Goal: Task Accomplishment & Management: Use online tool/utility

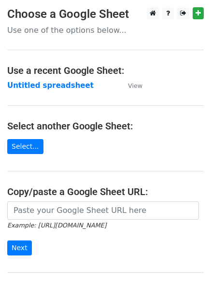
click at [88, 90] on td "Untitled spreadsheet" at bounding box center [62, 85] width 111 height 11
click at [39, 84] on strong "Untitled spreadsheet" at bounding box center [50, 85] width 86 height 9
click at [57, 89] on strong "Untitled spreadsheet" at bounding box center [50, 85] width 86 height 9
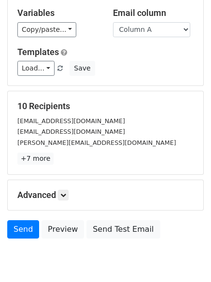
scroll to position [93, 0]
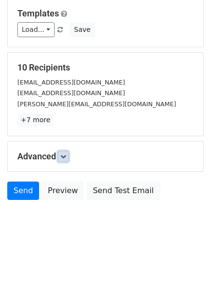
click at [69, 158] on link at bounding box center [63, 156] width 11 height 11
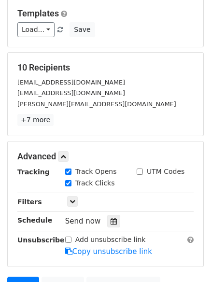
click at [93, 163] on div "Advanced Tracking Track Opens UTM Codes Track Clicks Filters Only include sprea…" at bounding box center [105, 203] width 195 height 125
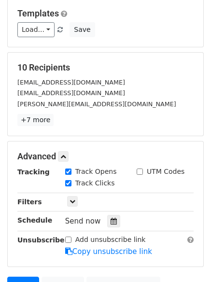
click at [93, 163] on div "Advanced Tracking Track Opens UTM Codes Track Clicks Filters Only include sprea…" at bounding box center [105, 203] width 195 height 125
click at [111, 222] on icon at bounding box center [114, 221] width 6 height 7
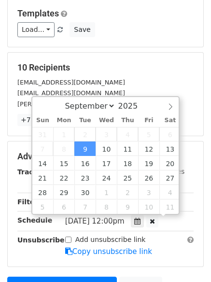
scroll to position [0, 0]
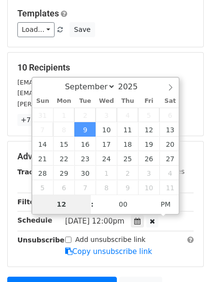
type input "2025-09-16 12:00"
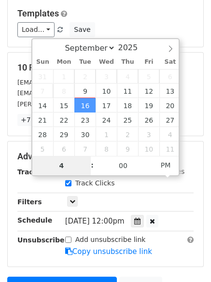
scroll to position [211, 0]
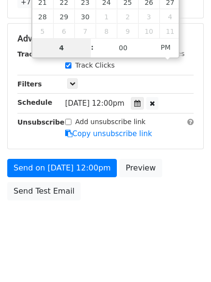
type input "4"
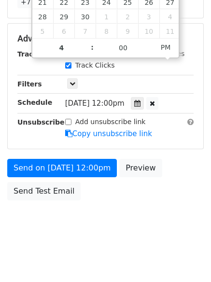
type input "2025-09-16 16:00"
type input "04"
click at [129, 250] on html "New Campaign Daily emails left: 50 Google Sheet: Untitled spreadsheet Variables…" at bounding box center [105, 35] width 211 height 493
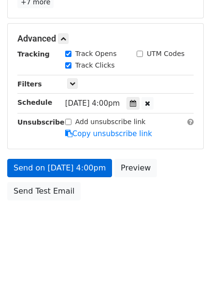
scroll to position [172, 0]
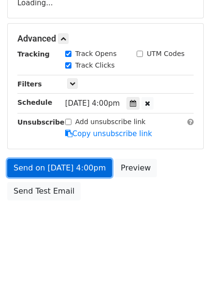
click at [75, 170] on link "Send on Sep 16 at 4:00pm" at bounding box center [59, 168] width 105 height 18
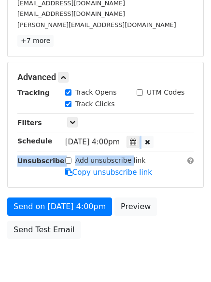
drag, startPoint x: 136, startPoint y: 144, endPoint x: 141, endPoint y: 133, distance: 12.1
click at [141, 133] on div "Tracking Track Opens UTM Codes Track Clicks Filters Only include spreadsheet ro…" at bounding box center [105, 132] width 176 height 90
click at [136, 143] on icon at bounding box center [133, 142] width 6 height 7
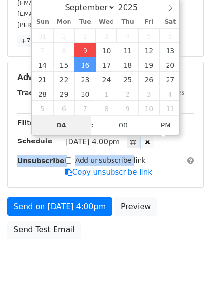
type input "2025-09-09 16:00"
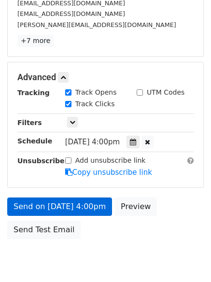
click at [85, 169] on link "Copy unsubscribe link" at bounding box center [108, 172] width 87 height 9
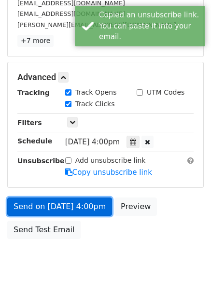
click at [84, 210] on link "Send on Sep 9 at 4:00pm" at bounding box center [59, 206] width 105 height 18
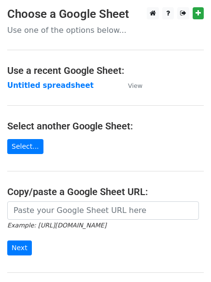
click at [55, 82] on strong "Untitled spreadsheet" at bounding box center [50, 85] width 86 height 9
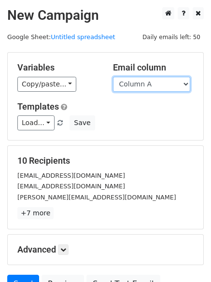
click at [167, 87] on select "Column A Column B Column C Column D" at bounding box center [151, 84] width 77 height 15
select select "Column B"
click at [113, 77] on select "Column A Column B Column C Column D" at bounding box center [151, 84] width 77 height 15
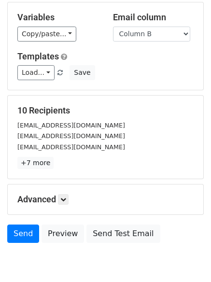
scroll to position [55, 0]
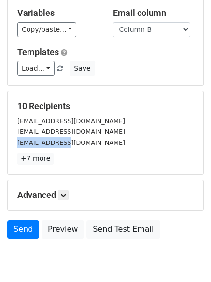
drag, startPoint x: 125, startPoint y: 127, endPoint x: 54, endPoint y: 149, distance: 74.7
click at [55, 149] on div "10 Recipients sales@anageninc.com general@kerryconsulting.com info@traditionalb…" at bounding box center [105, 133] width 176 height 64
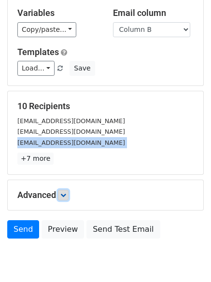
click at [69, 199] on link at bounding box center [63, 195] width 11 height 11
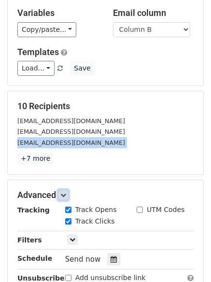
click at [69, 197] on link at bounding box center [63, 195] width 11 height 11
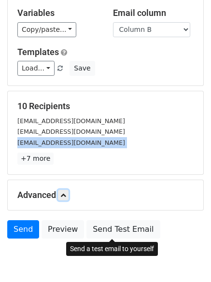
scroll to position [103, 0]
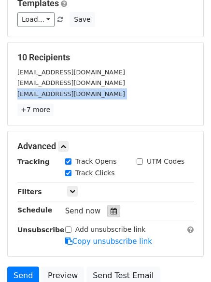
click at [111, 209] on icon at bounding box center [114, 211] width 6 height 7
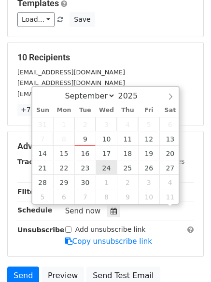
scroll to position [0, 0]
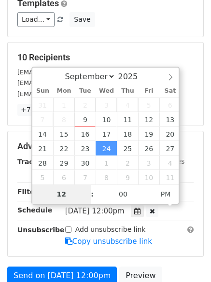
drag, startPoint x: 114, startPoint y: 173, endPoint x: 110, endPoint y: 139, distance: 33.5
type input "2025-10-01 12:00"
select select "9"
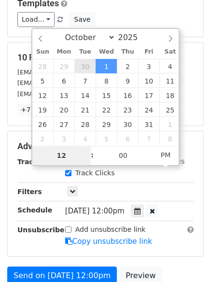
type input "2025-09-30 12:00"
select select "8"
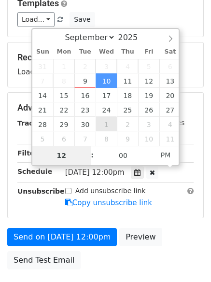
type input "2025-10-01 12:00"
select select "9"
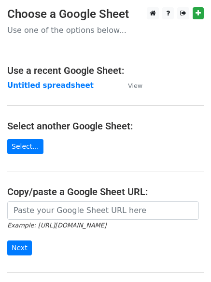
click at [64, 77] on main "Choose a Google Sheet Use one of the options below... Use a recent Google Sheet…" at bounding box center [105, 157] width 211 height 300
click at [65, 83] on strong "Untitled spreadsheet" at bounding box center [50, 85] width 86 height 9
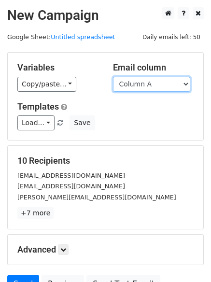
click at [147, 80] on select "Column A Column B Column C Column D" at bounding box center [151, 84] width 77 height 15
select select "Column B"
click at [113, 77] on select "Column A Column B Column C Column D" at bounding box center [151, 84] width 77 height 15
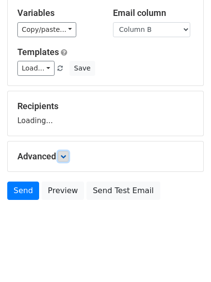
click at [69, 156] on link at bounding box center [63, 156] width 11 height 11
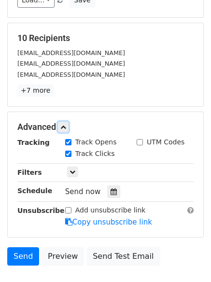
scroll to position [125, 0]
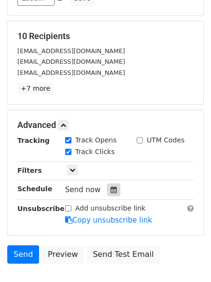
click at [111, 191] on icon at bounding box center [114, 189] width 6 height 7
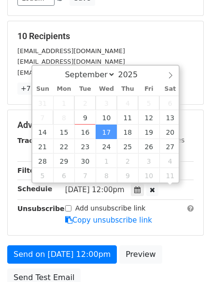
scroll to position [0, 0]
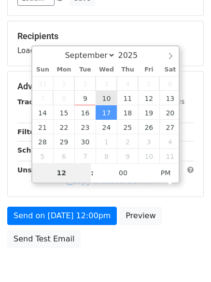
type input "2025-09-10 12:00"
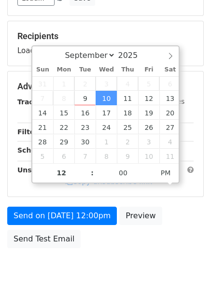
drag, startPoint x: 108, startPoint y: 54, endPoint x: 108, endPoint y: 65, distance: 11.1
click at [108, 65] on div "September October November December 2025 Sun Mon Tue Wed Thu Fri Sat 31 1 2 3 4…" at bounding box center [105, 114] width 149 height 138
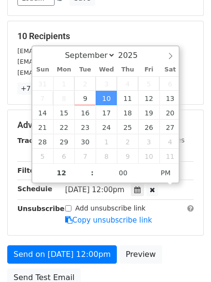
click at [194, 97] on div "10 Recipients sales@anageninc.com general@kerryconsulting.com info@traditionalb…" at bounding box center [105, 62] width 195 height 83
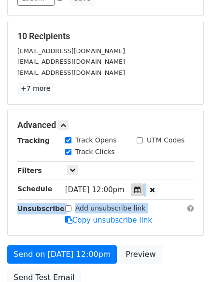
click at [147, 188] on div "Tracking Track Opens UTM Codes Track Clicks Filters Only include spreadsheet ro…" at bounding box center [105, 180] width 176 height 90
click at [140, 188] on icon at bounding box center [137, 189] width 6 height 7
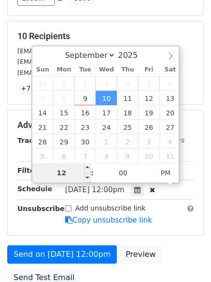
click at [73, 176] on input "12" at bounding box center [61, 172] width 59 height 19
type input "5"
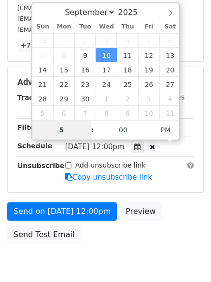
scroll to position [211, 0]
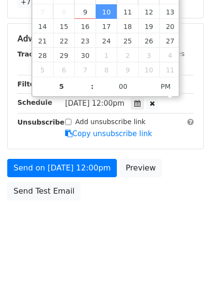
type input "2025-09-10 17:00"
click at [141, 228] on body "New Campaign Daily emails left: 50 Google Sheet: Untitled spreadsheet Variables…" at bounding box center [105, 19] width 211 height 447
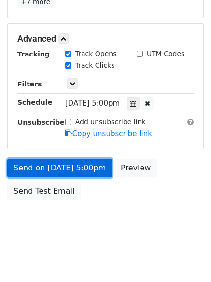
click at [84, 170] on link "Send on Sep 10 at 5:00pm" at bounding box center [59, 168] width 105 height 18
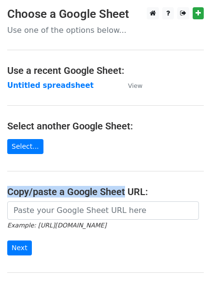
drag, startPoint x: 0, startPoint y: 0, endPoint x: 76, endPoint y: 118, distance: 140.3
click at [84, 130] on main "Choose a Google Sheet Use one of the options below... Use a recent Google Sheet…" at bounding box center [105, 157] width 211 height 300
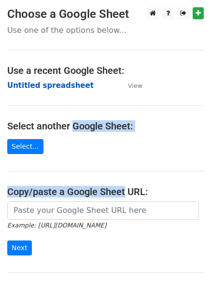
click at [59, 83] on strong "Untitled spreadsheet" at bounding box center [50, 85] width 86 height 9
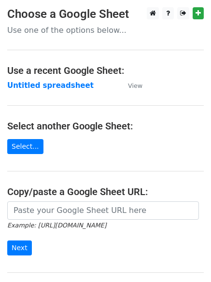
click at [154, 84] on main "Choose a Google Sheet Use one of the options below... Use a recent Google Sheet…" at bounding box center [105, 157] width 211 height 300
click at [45, 93] on main "Choose a Google Sheet Use one of the options below... Use a recent Google Sheet…" at bounding box center [105, 157] width 211 height 300
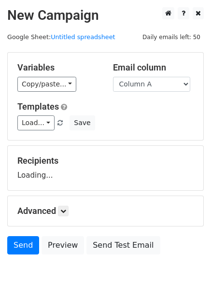
click at [133, 87] on select "Column A Column B Column C Column D" at bounding box center [151, 84] width 77 height 15
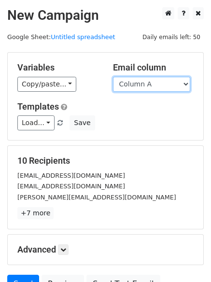
click at [140, 85] on select "Column A Column B Column C Column D" at bounding box center [151, 84] width 77 height 15
select select "Column C"
click at [113, 77] on select "Column A Column B Column C Column D" at bounding box center [151, 84] width 77 height 15
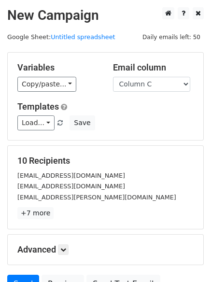
click at [145, 125] on div "Load... No templates saved Save" at bounding box center [105, 122] width 191 height 15
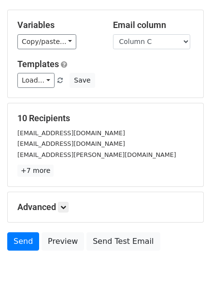
scroll to position [93, 0]
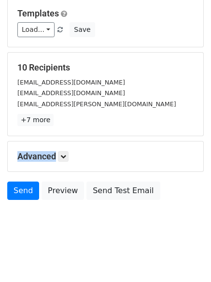
drag, startPoint x: 157, startPoint y: 140, endPoint x: 79, endPoint y: 152, distance: 79.5
click at [160, 153] on form "Variables Copy/paste... {{Column A}} {{Column B}} {{Column C}} {{Column D}} Ema…" at bounding box center [105, 82] width 196 height 246
click at [66, 156] on icon at bounding box center [63, 156] width 6 height 6
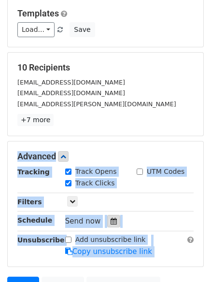
click at [114, 221] on div at bounding box center [113, 221] width 13 height 13
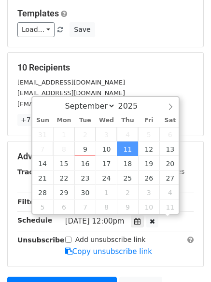
scroll to position [0, 0]
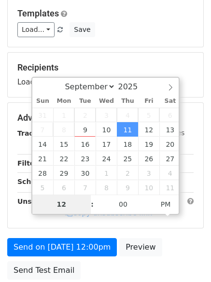
type input "[DATE] 12:00"
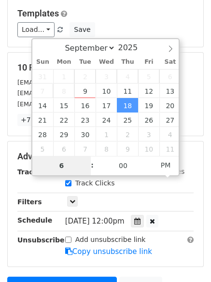
scroll to position [211, 0]
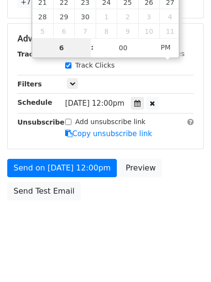
type input "6"
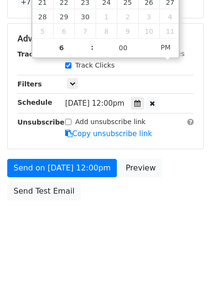
type input "[DATE] 18:00"
type input "06"
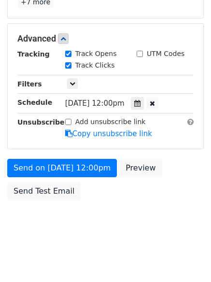
click at [138, 243] on body "New Campaign Daily emails left: 50 Google Sheet: Untitled spreadsheet Variables…" at bounding box center [105, 19] width 211 height 447
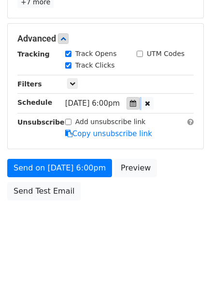
drag, startPoint x: 141, startPoint y: 113, endPoint x: 142, endPoint y: 105, distance: 7.8
click at [142, 105] on div "Tracking Track Opens UTM Codes Track Clicks Filters Only include spreadsheet ro…" at bounding box center [105, 94] width 176 height 90
click at [136, 105] on icon at bounding box center [133, 103] width 6 height 7
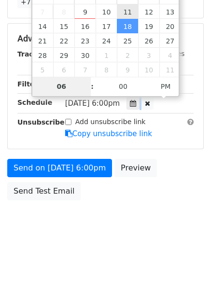
type input "2025-09-11 18:00"
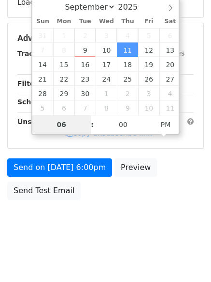
scroll to position [172, 0]
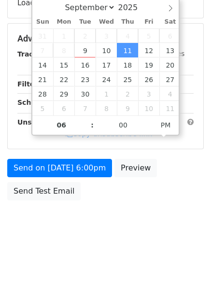
click at [142, 224] on body "New Campaign Daily emails left: 50 Google Sheet: Untitled spreadsheet Variables…" at bounding box center [105, 39] width 211 height 409
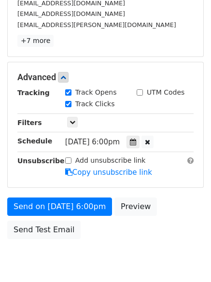
click at [131, 230] on div "Send on Sep 11 at 6:00pm Preview Send Test Email" at bounding box center [105, 220] width 211 height 46
drag, startPoint x: 131, startPoint y: 230, endPoint x: 117, endPoint y: 222, distance: 16.2
click at [131, 230] on div "Send on Sep 11 at 6:00pm Preview Send Test Email" at bounding box center [105, 220] width 211 height 46
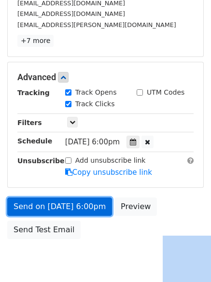
click at [86, 205] on link "Send on Sep 11 at 6:00pm" at bounding box center [59, 206] width 105 height 18
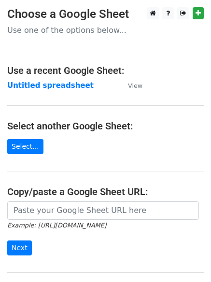
click at [157, 98] on main "Choose a Google Sheet Use one of the options below... Use a recent Google Sheet…" at bounding box center [105, 157] width 211 height 300
click at [56, 81] on strong "Untitled spreadsheet" at bounding box center [50, 85] width 86 height 9
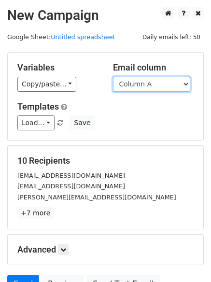
click at [154, 81] on select "Column A Column B Column C Column D" at bounding box center [151, 84] width 77 height 15
click at [154, 82] on select "Column A Column B Column C Column D" at bounding box center [151, 84] width 77 height 15
drag, startPoint x: 150, startPoint y: 79, endPoint x: 150, endPoint y: 87, distance: 7.7
click at [150, 79] on select "Column A Column B Column C Column D" at bounding box center [151, 84] width 77 height 15
select select "Column D"
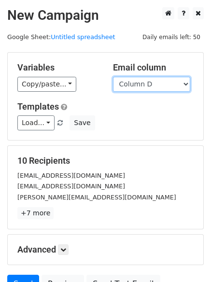
click at [113, 77] on select "Column A Column B Column C Column D" at bounding box center [151, 84] width 77 height 15
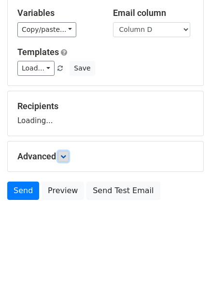
click at [64, 159] on icon at bounding box center [63, 156] width 6 height 6
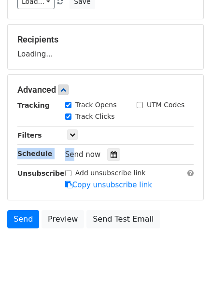
drag, startPoint x: 70, startPoint y: 170, endPoint x: 91, endPoint y: 167, distance: 22.0
click at [84, 170] on div "Tracking Track Opens UTM Codes Track Clicks Filters Only include spreadsheet ro…" at bounding box center [105, 145] width 176 height 90
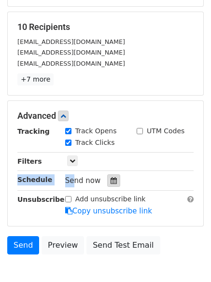
click at [111, 179] on icon at bounding box center [114, 180] width 6 height 7
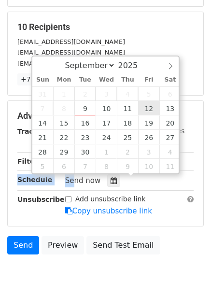
type input "[DATE] 12:00"
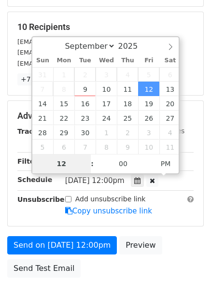
type input "7"
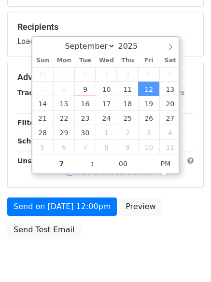
type input "[DATE] 19:00"
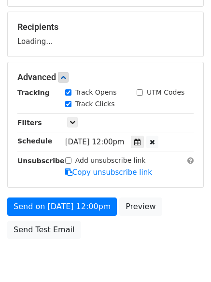
click at [120, 242] on div "Send on [DATE] 12:00pm Preview Send Test Email" at bounding box center [105, 220] width 211 height 46
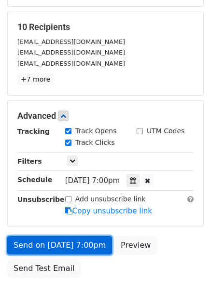
click at [92, 250] on link "Send on [DATE] 7:00pm" at bounding box center [59, 245] width 105 height 18
